Goal: Find specific page/section: Find specific page/section

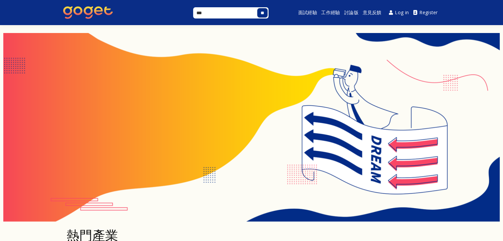
type input "***"
click at [257, 8] on input "**" at bounding box center [262, 13] width 11 height 10
type input "***"
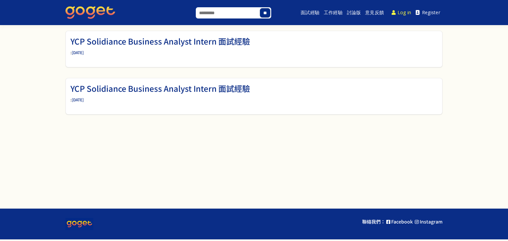
click at [401, 15] on link "Log in" at bounding box center [401, 12] width 24 height 15
